Goal: Information Seeking & Learning: Check status

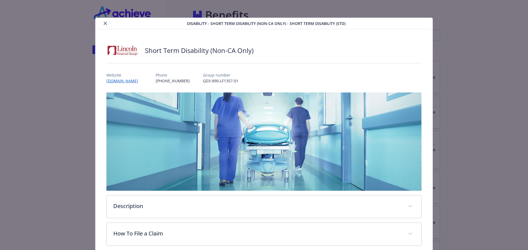
scroll to position [109, 0]
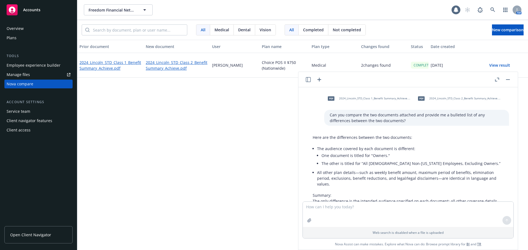
scroll to position [23, 0]
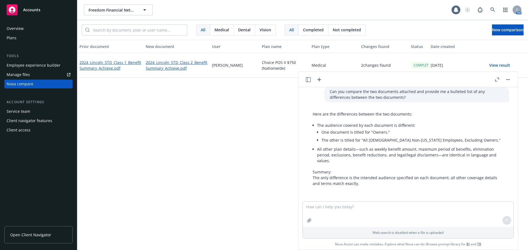
click at [259, 107] on div "Prior document New document User Plan name Plan type Changes found Status Date …" at bounding box center [302, 145] width 451 height 211
